Goal: Task Accomplishment & Management: Manage account settings

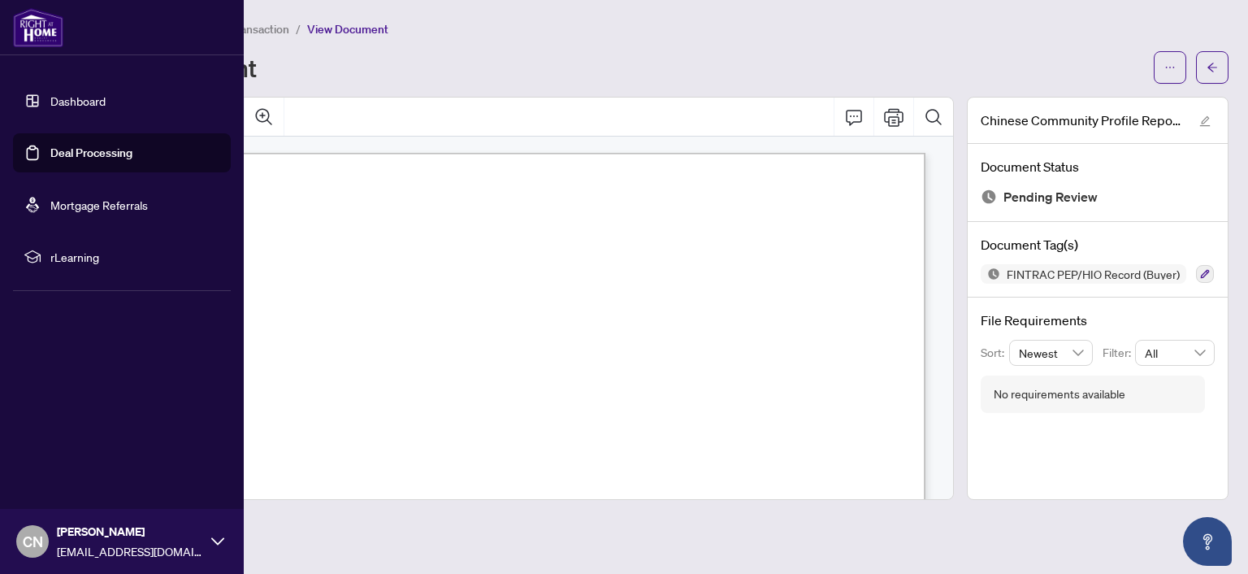
click at [72, 145] on link "Deal Processing" at bounding box center [91, 152] width 82 height 15
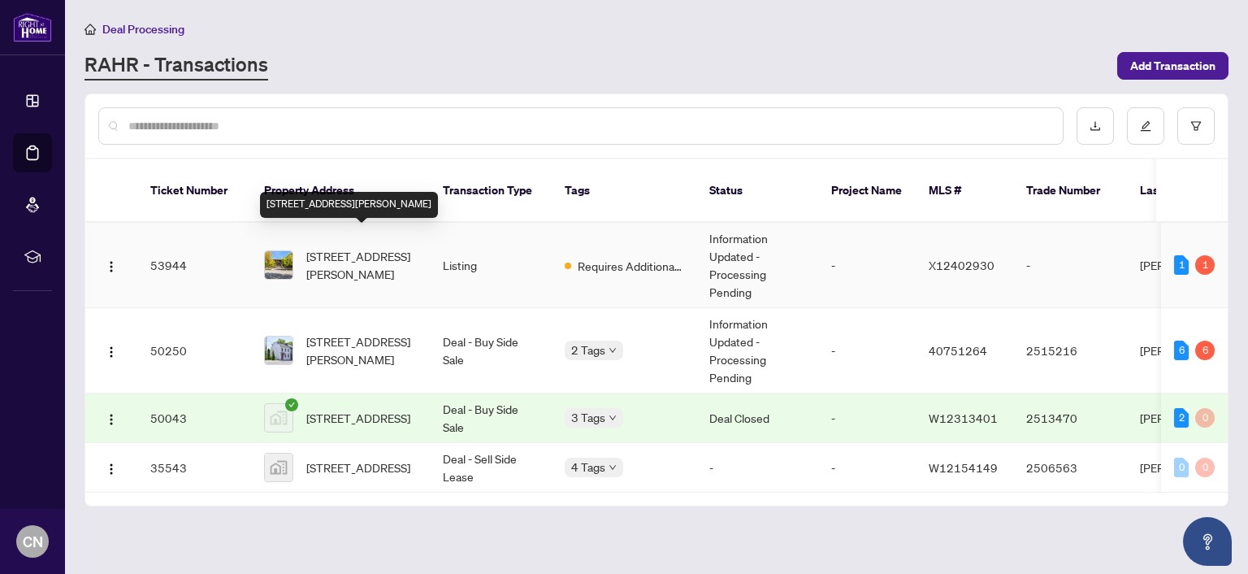
click at [360, 247] on span "[STREET_ADDRESS][PERSON_NAME]" at bounding box center [361, 265] width 111 height 36
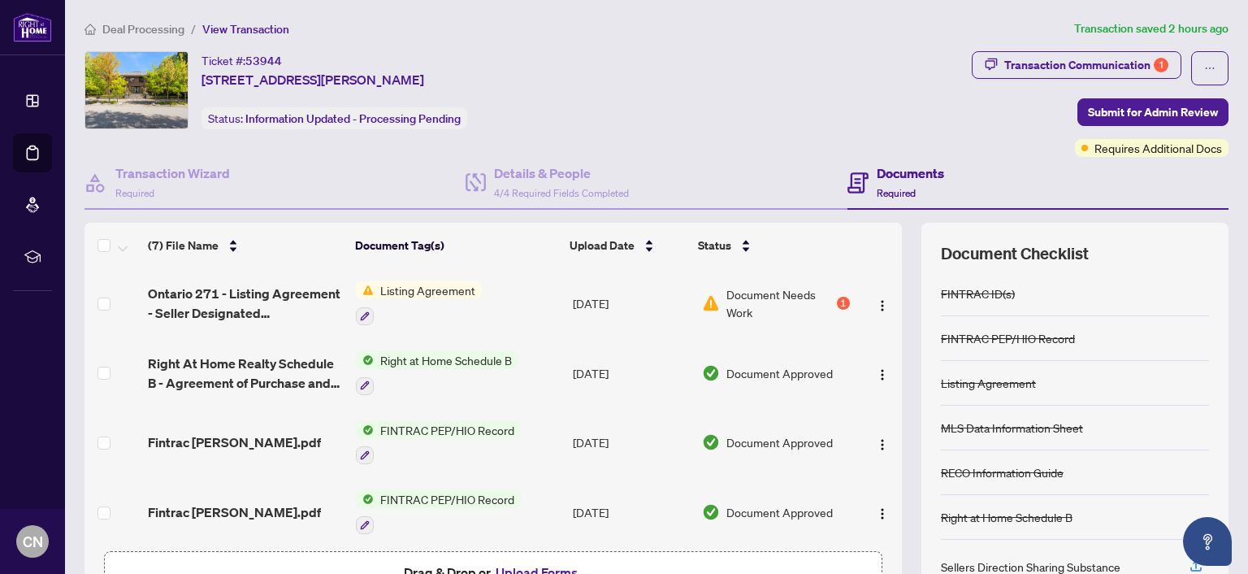
scroll to position [105, 0]
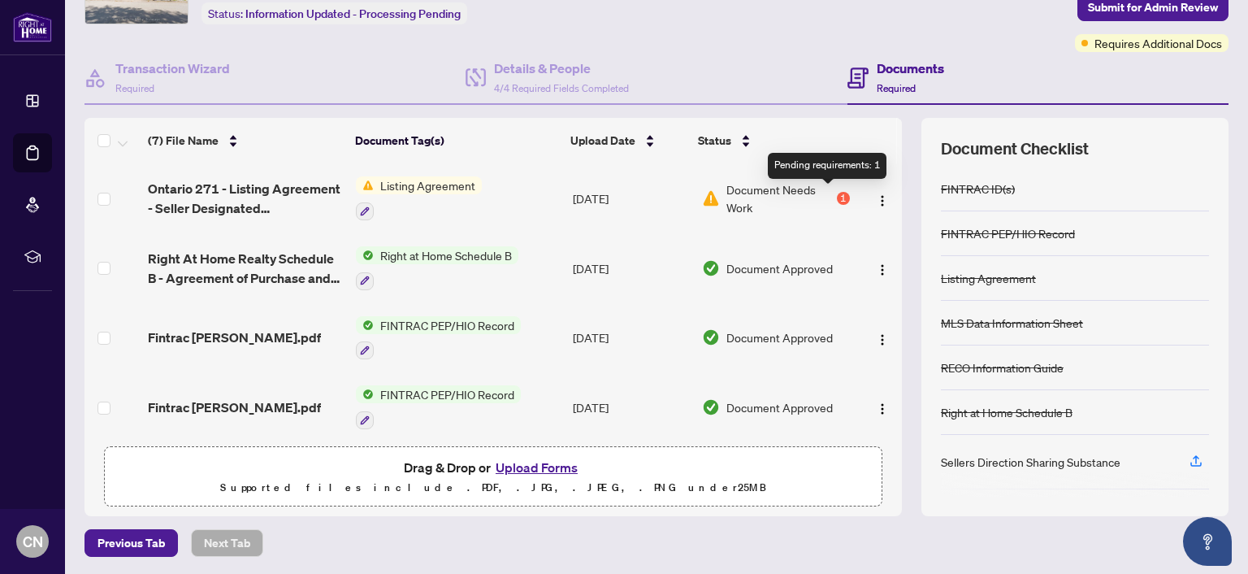
click at [837, 193] on div "1" at bounding box center [843, 198] width 13 height 13
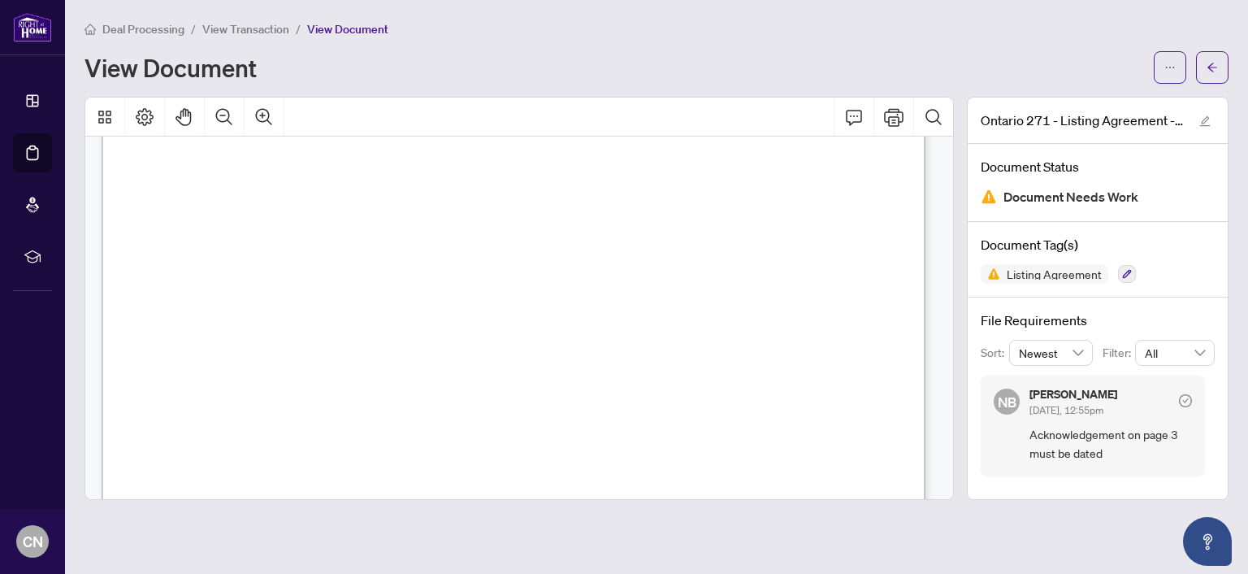
scroll to position [2844, 0]
